Goal: Check status: Check status

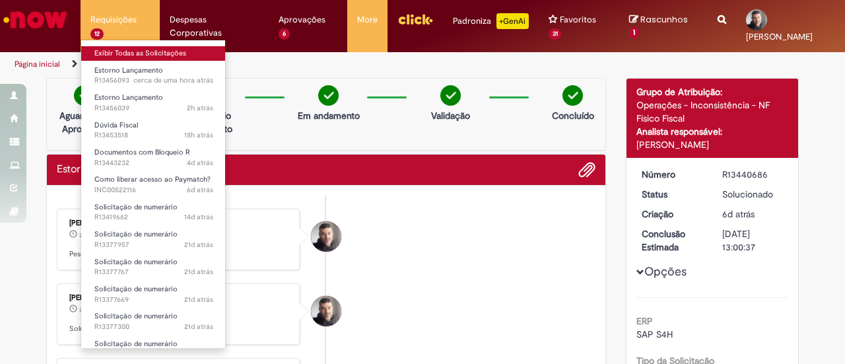
click at [114, 53] on link "Exibir Todas as Solicitações" at bounding box center [153, 53] width 145 height 15
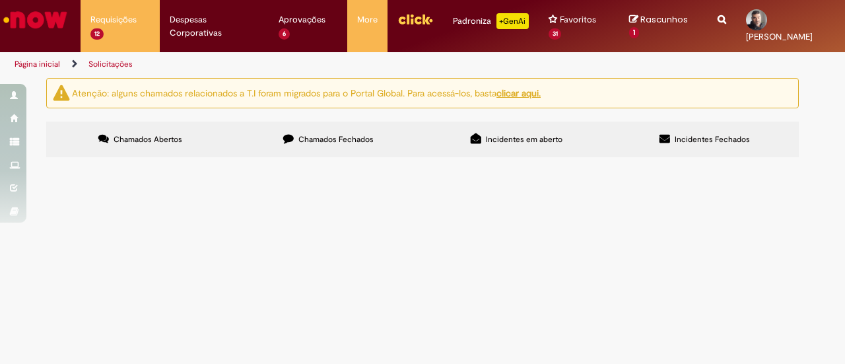
scroll to position [66, 0]
click at [0, 0] on span "Lançamento na NF- 4138116-2 ID- 3367264 Fornecedor- 10278217 foi emitida com o …" at bounding box center [0, 0] width 0 height 0
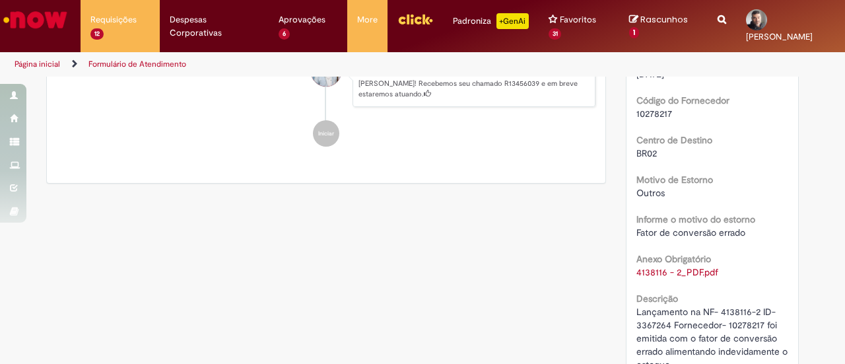
scroll to position [528, 0]
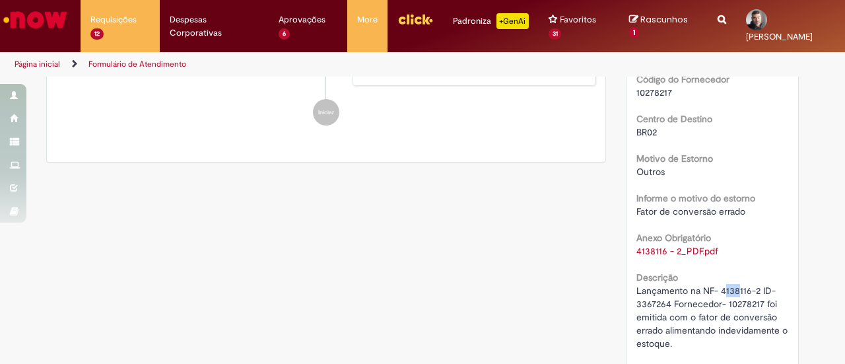
drag, startPoint x: 720, startPoint y: 289, endPoint x: 731, endPoint y: 289, distance: 11.2
click at [731, 289] on span "Lançamento na NF- 4138116-2 ID- 3367264 Fornecedor- 10278217 foi emitida com o …" at bounding box center [713, 317] width 154 height 65
click at [651, 306] on span "Lançamento na NF- 4138116-2 ID- 3367264 Fornecedor- 10278217 foi emitida com o …" at bounding box center [713, 317] width 154 height 65
copy span "3367264"
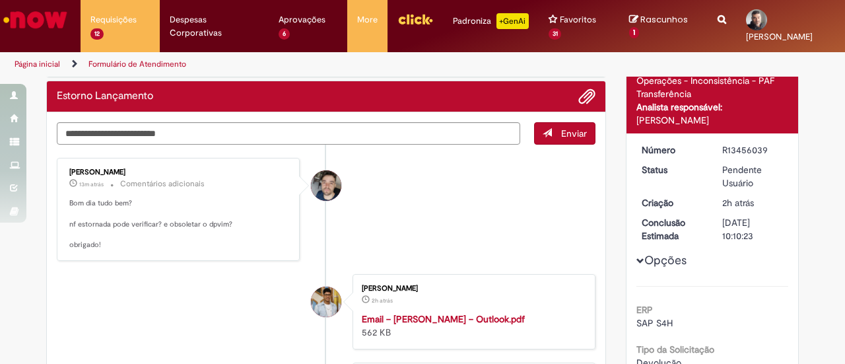
scroll to position [0, 0]
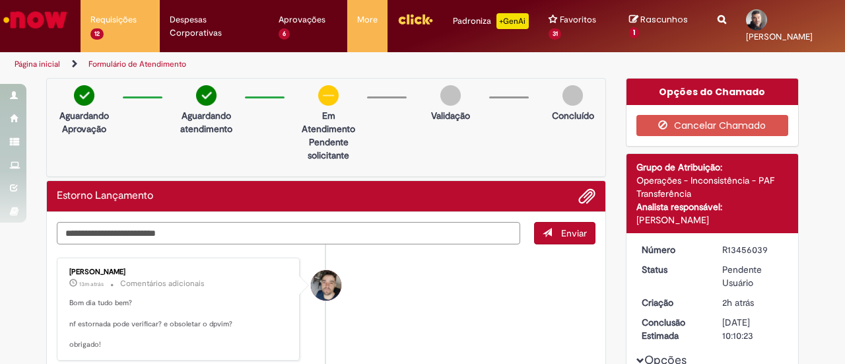
click at [154, 229] on textarea "Digite sua mensagem aqui..." at bounding box center [288, 233] width 463 height 22
type textarea "*"
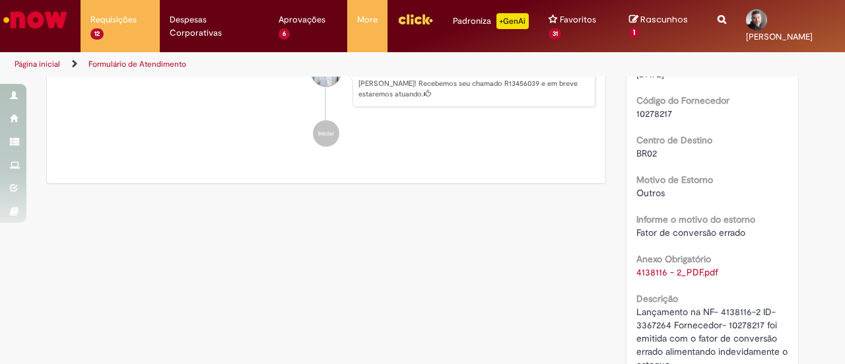
scroll to position [528, 0]
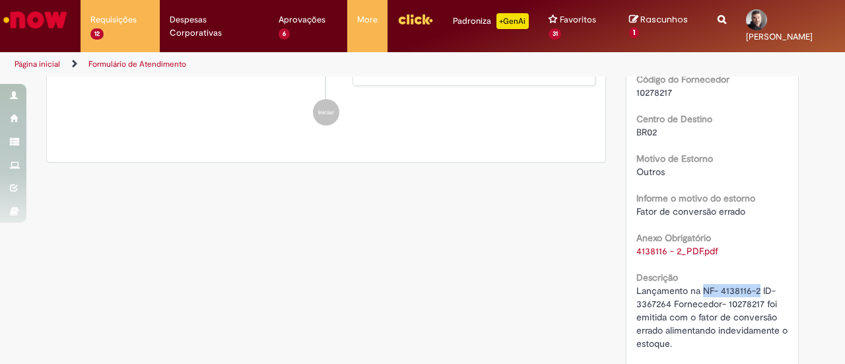
drag, startPoint x: 700, startPoint y: 289, endPoint x: 757, endPoint y: 300, distance: 58.4
click at [755, 290] on span "Lançamento na NF- 4138116-2 ID- 3367264 Fornecedor- 10278217 foi emitida com o …" at bounding box center [713, 317] width 154 height 65
copy span "NF- 4138116-2"
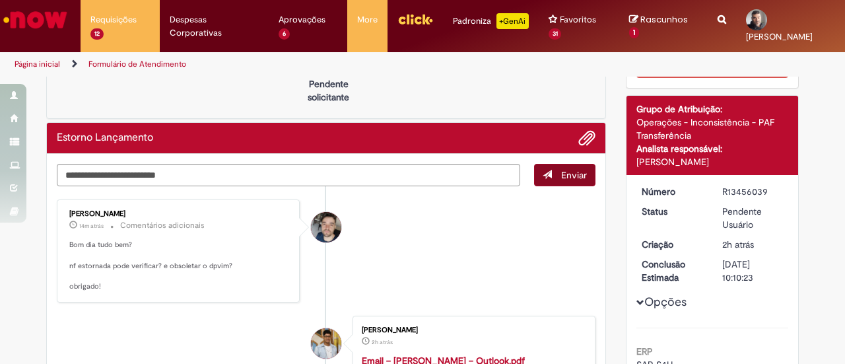
scroll to position [0, 0]
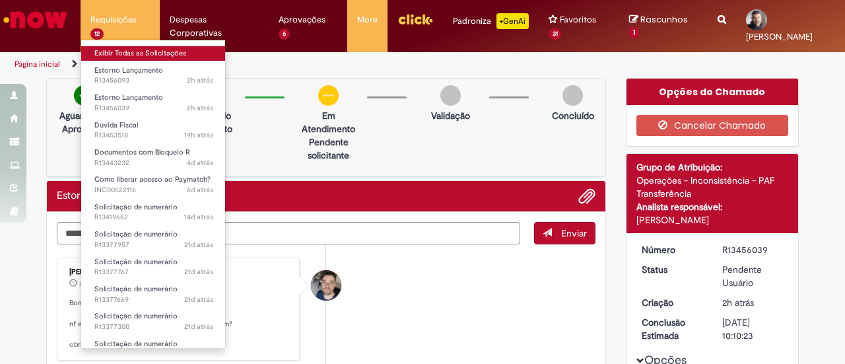
click at [103, 55] on link "Exibir Todas as Solicitações" at bounding box center [153, 53] width 145 height 15
